Goal: Check status: Check status

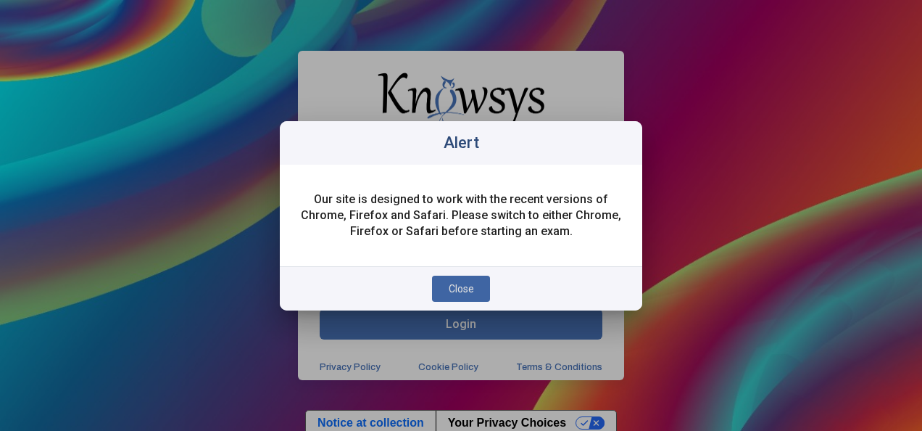
type input "**********"
click at [423, 289] on div "Close" at bounding box center [461, 288] width 363 height 44
click at [450, 286] on span "Close" at bounding box center [461, 289] width 25 height 12
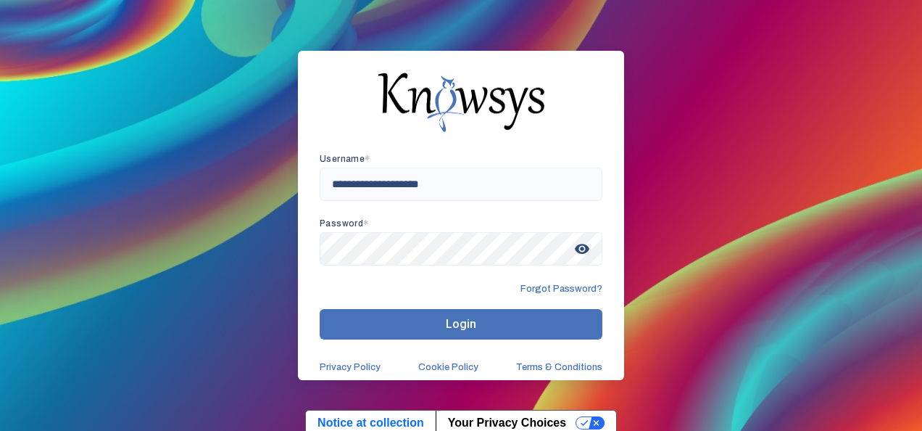
click at [452, 331] on button "Login" at bounding box center [461, 324] width 283 height 30
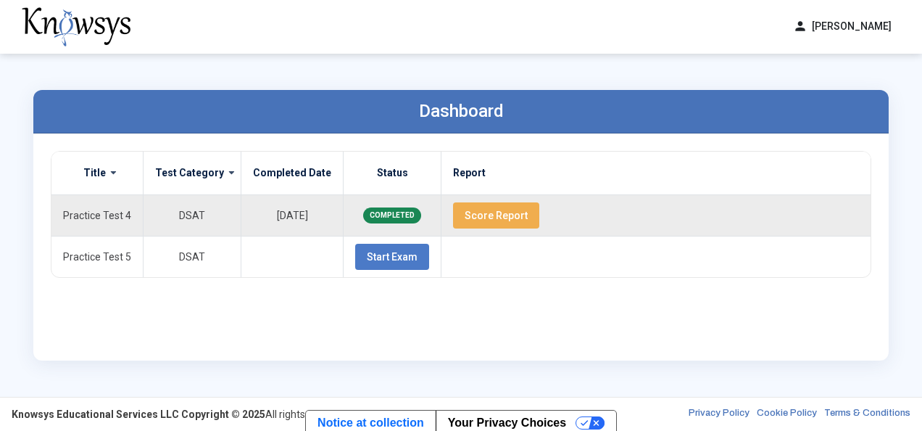
click at [409, 216] on td "COMPLETED" at bounding box center [393, 214] width 98 height 41
click at [465, 215] on span "Score Report" at bounding box center [496, 216] width 63 height 12
drag, startPoint x: 847, startPoint y: 24, endPoint x: 254, endPoint y: 35, distance: 593.2
click at [279, 26] on div "person [PERSON_NAME] dashboard Dashboard lock_reset Change Password logout Log …" at bounding box center [461, 27] width 922 height 54
click at [831, 28] on button "person [PERSON_NAME]" at bounding box center [843, 27] width 116 height 24
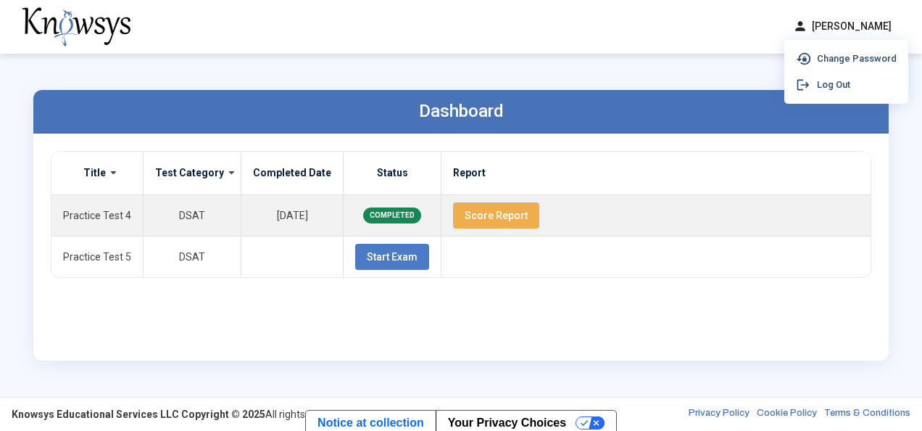
click at [552, 49] on div "person [PERSON_NAME] dashboard Dashboard lock_reset Change Password logout Log …" at bounding box center [461, 27] width 922 height 54
